Goal: Information Seeking & Learning: Learn about a topic

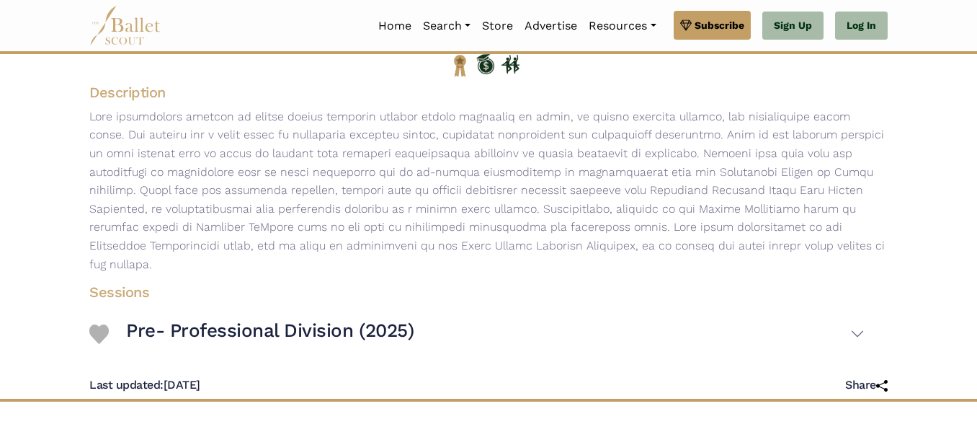
scroll to position [214, 0]
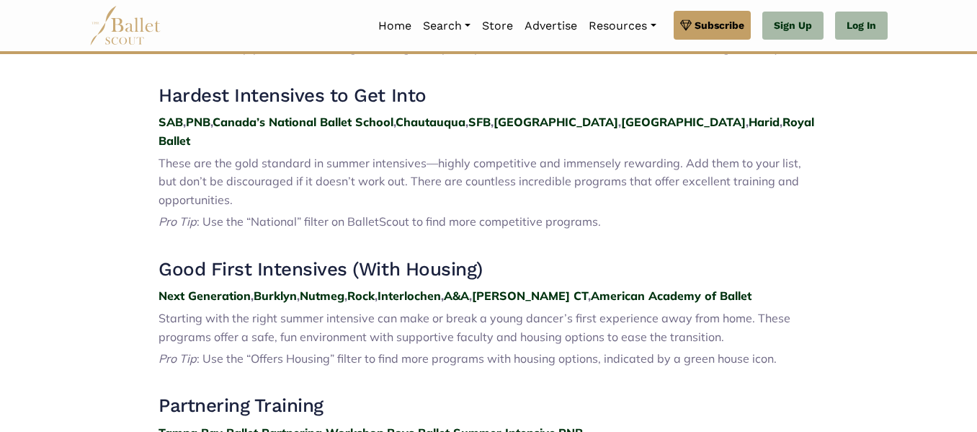
scroll to position [547, 0]
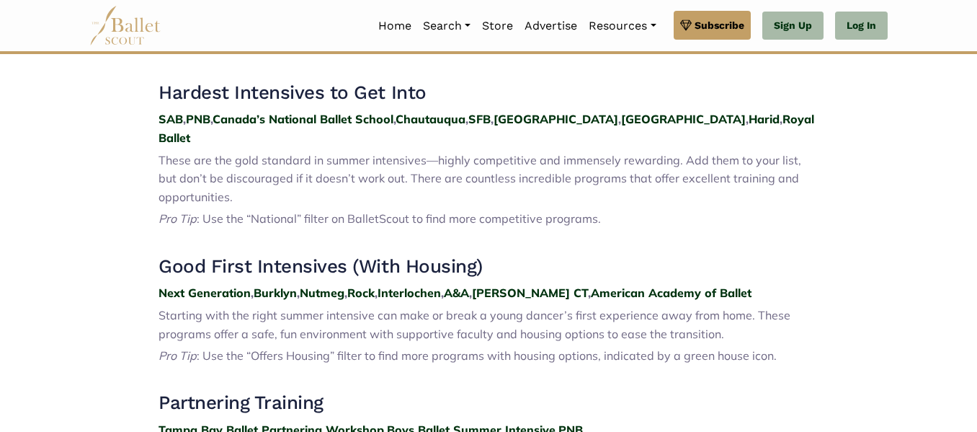
click at [241, 182] on p "These are the gold standard in summer intensives—highly competitive and immense…" at bounding box center [488, 178] width 660 height 55
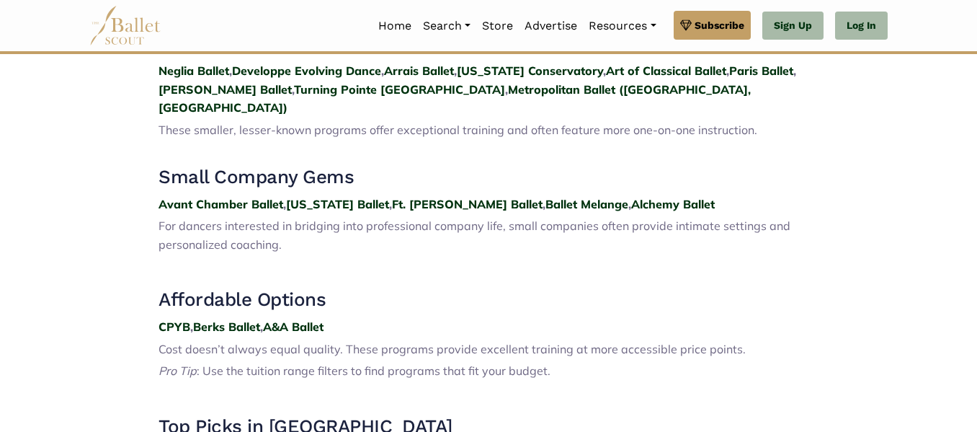
scroll to position [1583, 0]
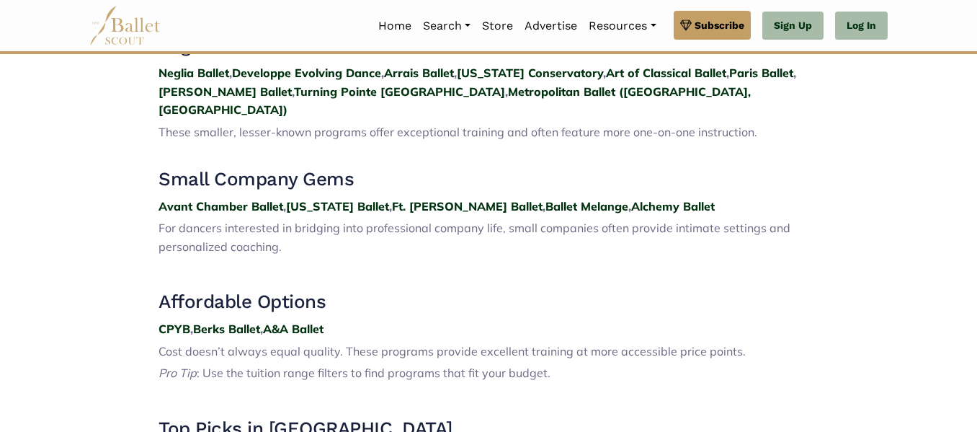
click at [435, 199] on strong "Ft. Wayne Ballet" at bounding box center [467, 206] width 151 height 14
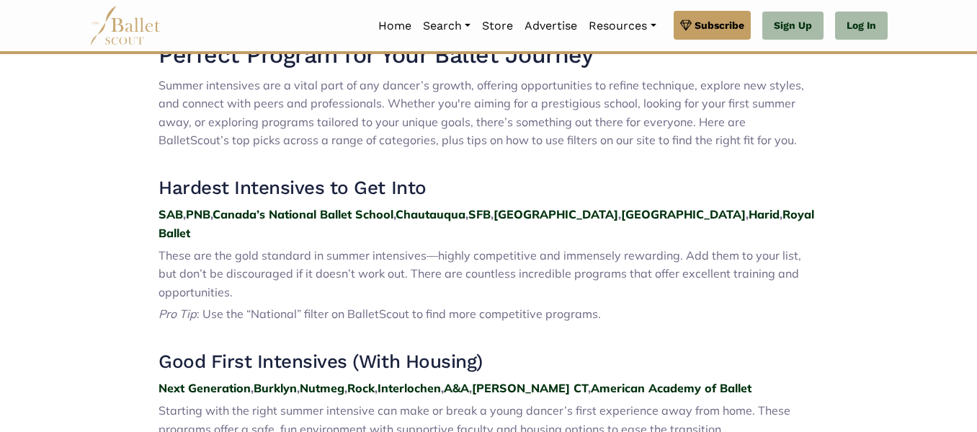
scroll to position [451, 0]
click at [464, 213] on strong "Chautauqua" at bounding box center [430, 214] width 70 height 14
click at [523, 210] on strong "Houston" at bounding box center [555, 214] width 125 height 14
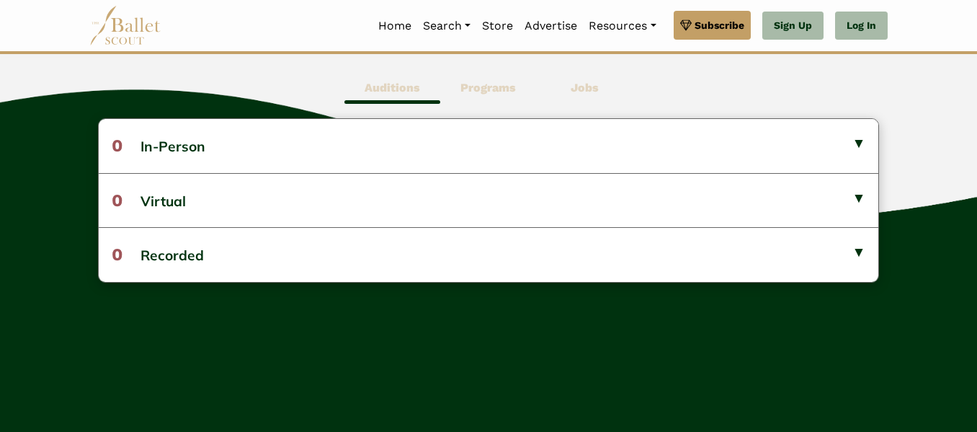
scroll to position [403, 0]
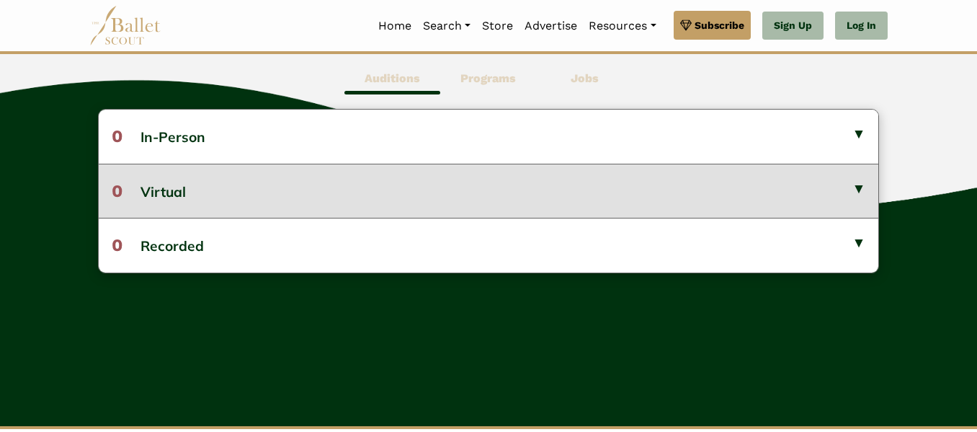
click at [475, 208] on button "0 Virtual" at bounding box center [489, 191] width 780 height 54
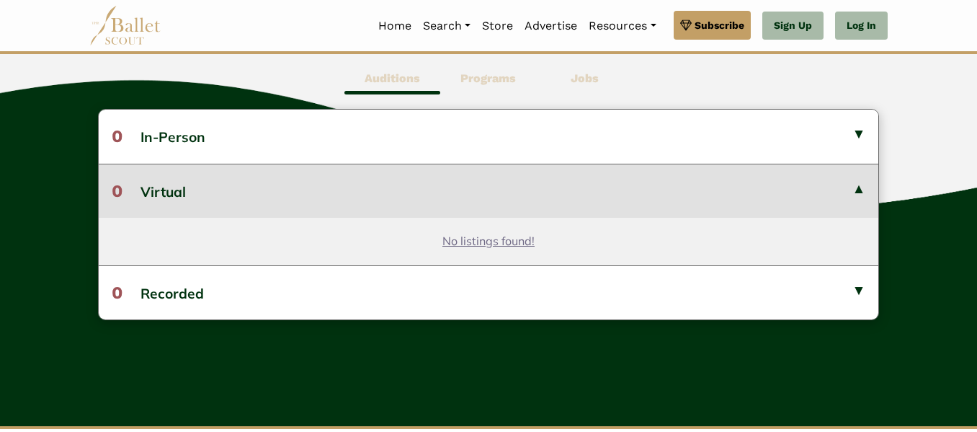
click at [475, 208] on button "0 Virtual" at bounding box center [489, 191] width 780 height 54
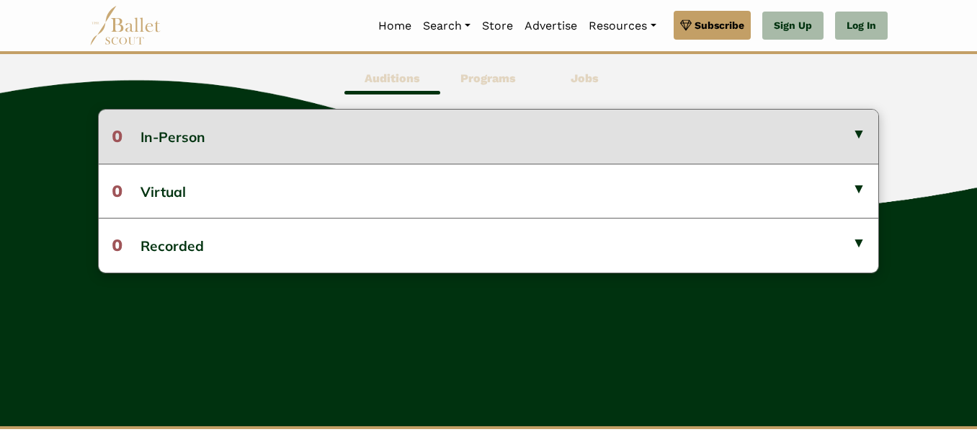
click at [450, 146] on button "0 In-Person" at bounding box center [489, 135] width 780 height 53
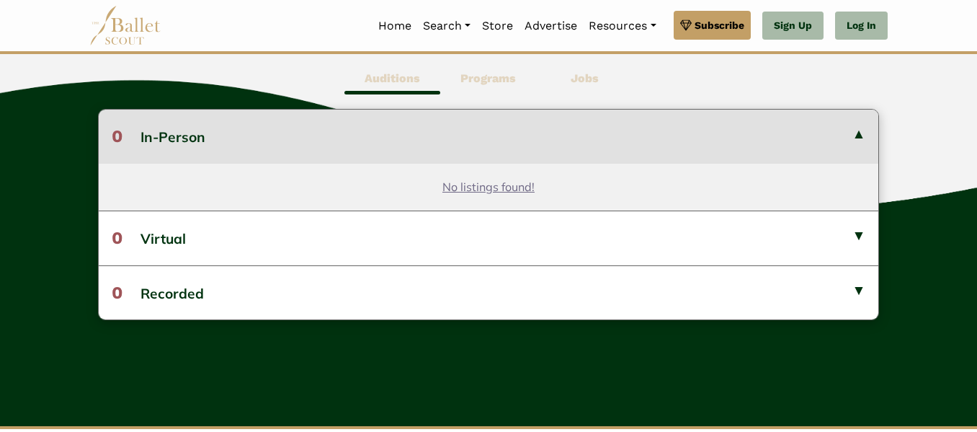
click at [450, 148] on button "0 In-Person" at bounding box center [489, 135] width 780 height 53
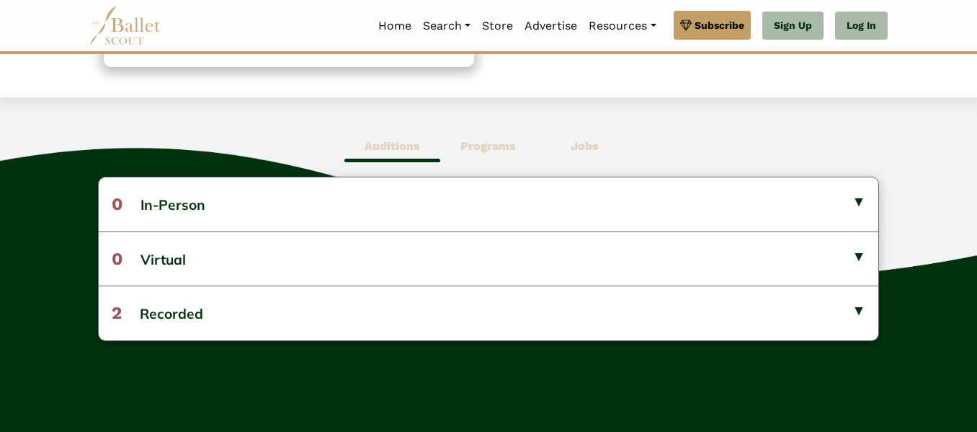
scroll to position [357, 0]
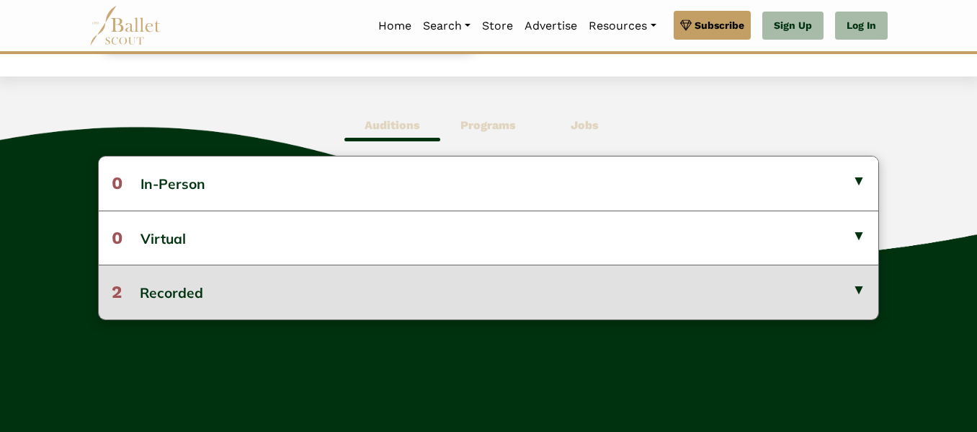
click at [494, 304] on button "2 Recorded" at bounding box center [489, 291] width 780 height 54
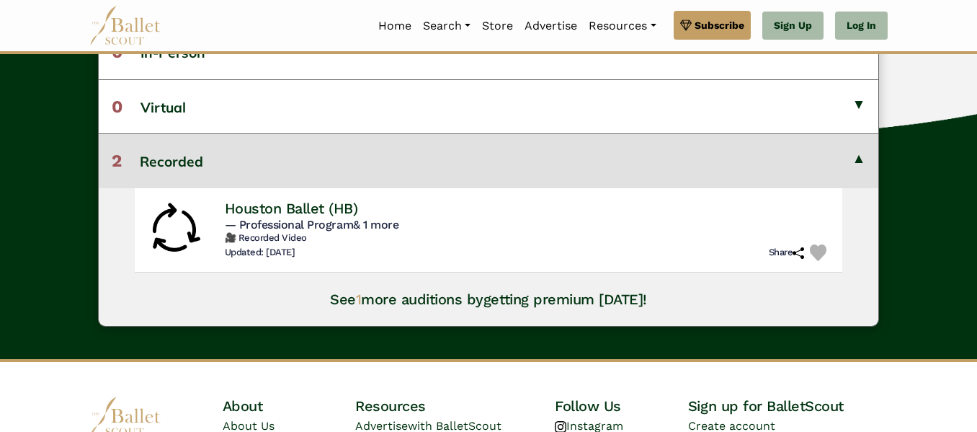
scroll to position [424, 0]
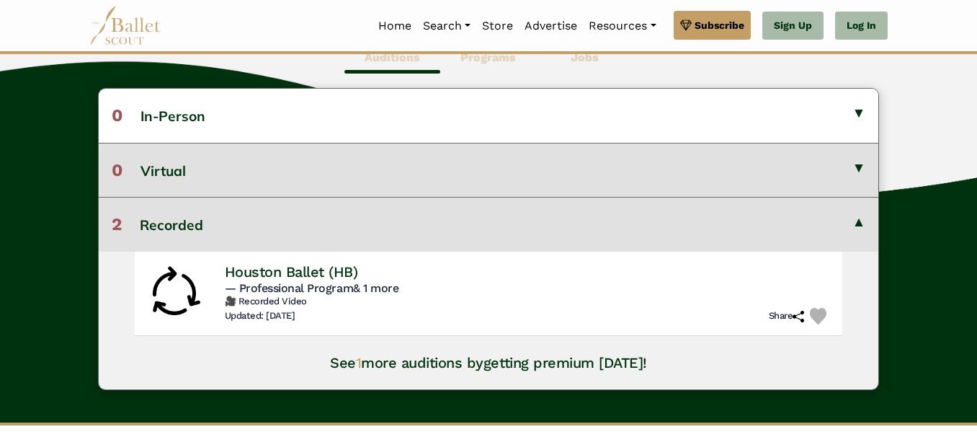
click at [547, 182] on button "0 Virtual" at bounding box center [489, 170] width 780 height 54
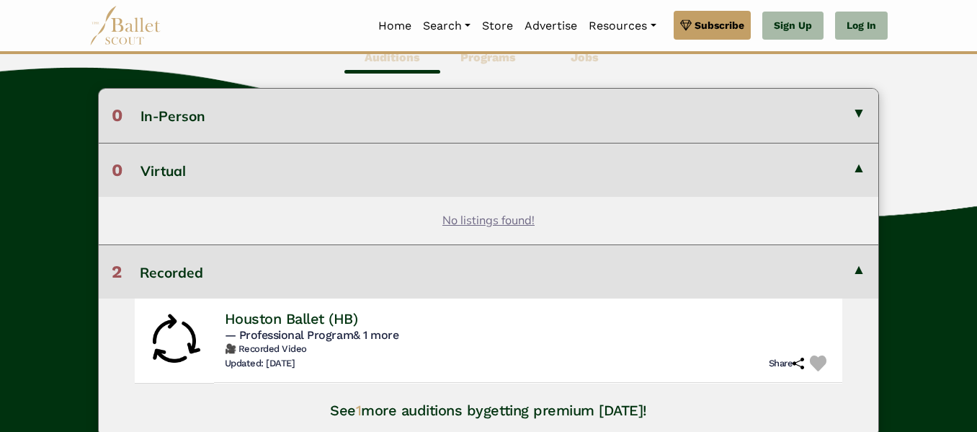
click at [610, 129] on button "0 In-Person" at bounding box center [489, 115] width 780 height 53
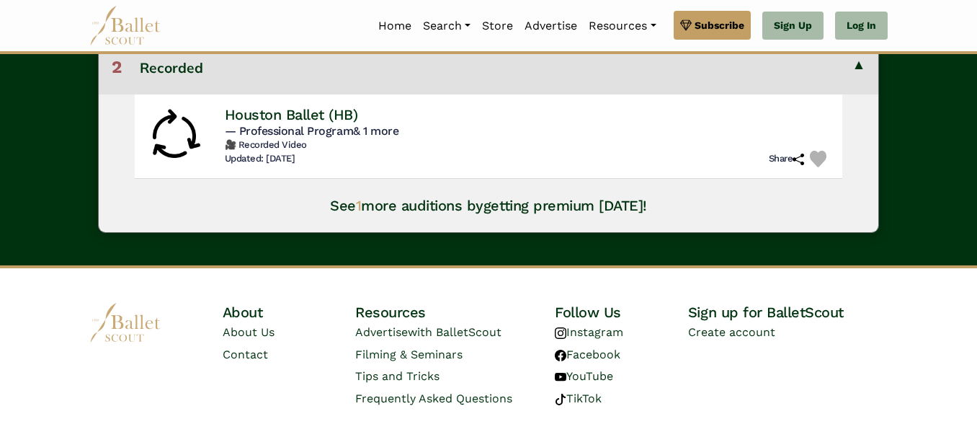
scroll to position [754, 0]
